Goal: Find specific page/section: Find specific page/section

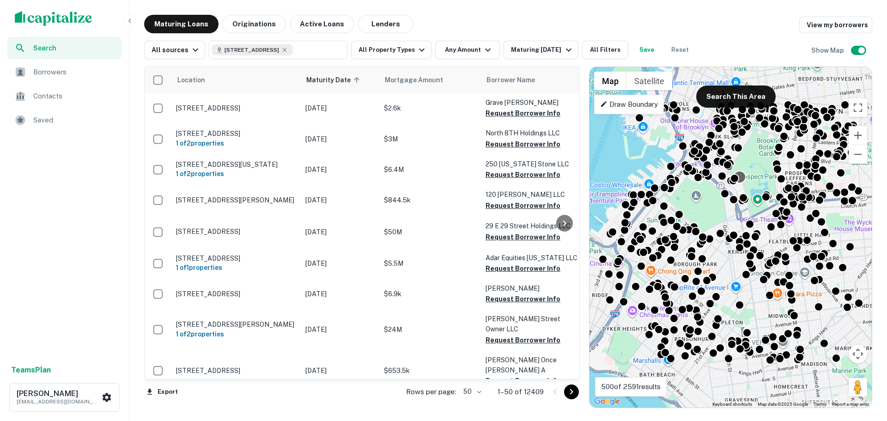
drag, startPoint x: 0, startPoint y: 0, endPoint x: 742, endPoint y: 174, distance: 762.4
click at [742, 174] on div at bounding box center [739, 176] width 13 height 13
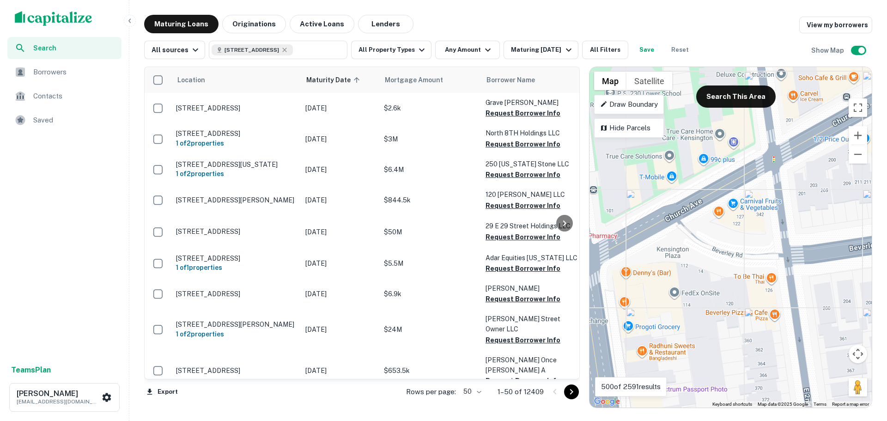
drag, startPoint x: 690, startPoint y: 348, endPoint x: 686, endPoint y: 264, distance: 83.7
click at [686, 264] on div "To navigate, press the arrow keys. To activate drag with keyboard, press Alt + …" at bounding box center [731, 237] width 282 height 341
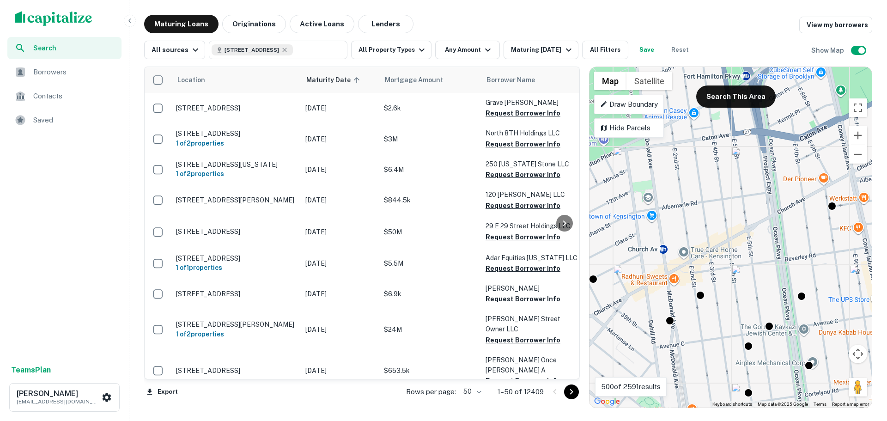
click at [92, 51] on span "Search" at bounding box center [74, 48] width 83 height 10
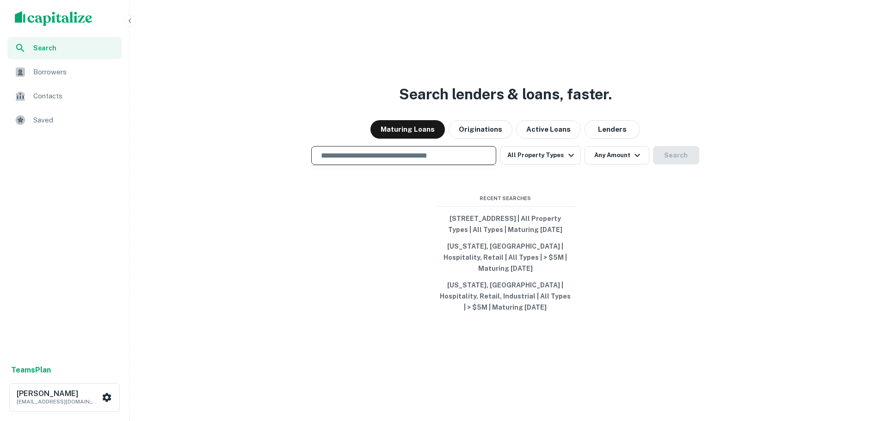
click at [366, 152] on input "text" at bounding box center [403, 155] width 177 height 11
paste input "**********"
type input "**********"
click at [669, 157] on button "Search" at bounding box center [676, 155] width 46 height 18
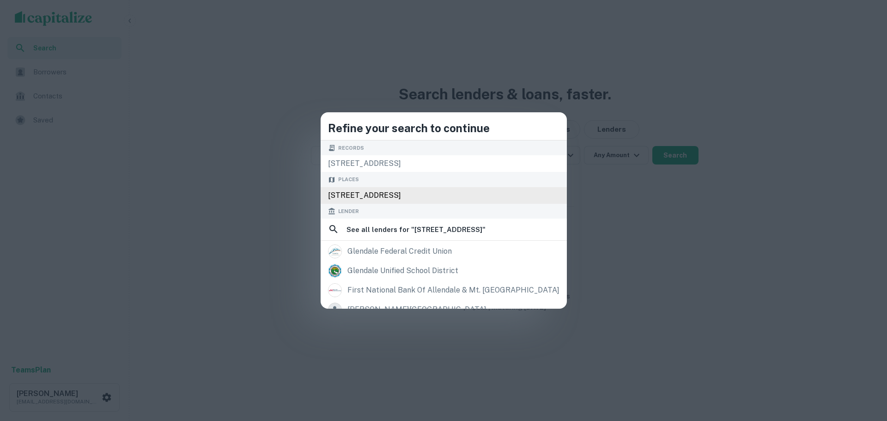
click at [359, 193] on div "6730 W Camelback Rd, Glendale, AZ 85303, USA" at bounding box center [444, 195] width 246 height 17
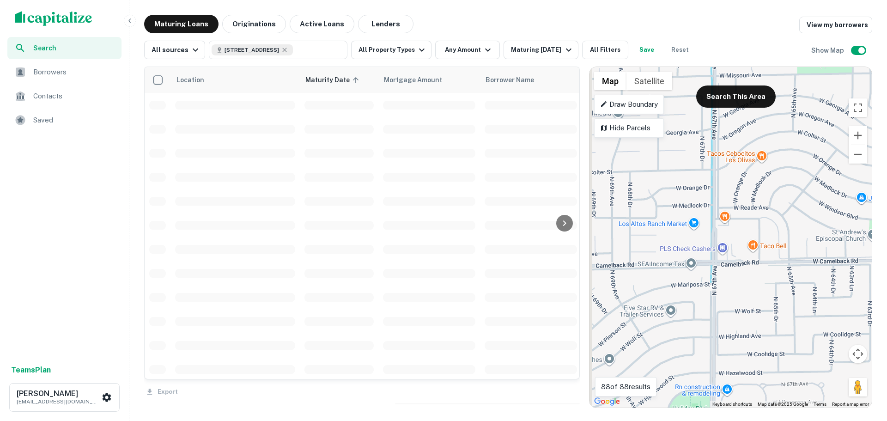
drag, startPoint x: 677, startPoint y: 187, endPoint x: 709, endPoint y: 288, distance: 106.4
click at [713, 290] on div "To activate drag with keyboard, press Alt + Enter. Once in keyboard drag state,…" at bounding box center [731, 237] width 282 height 341
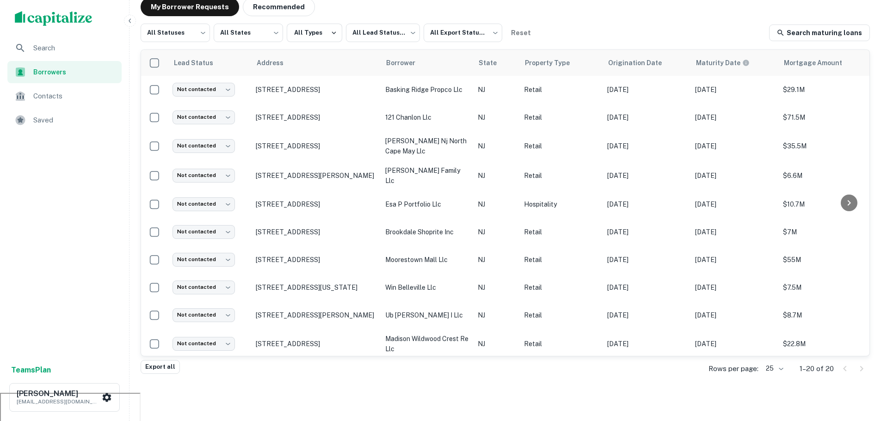
scroll to position [28, 0]
